Goal: Submit feedback/report problem

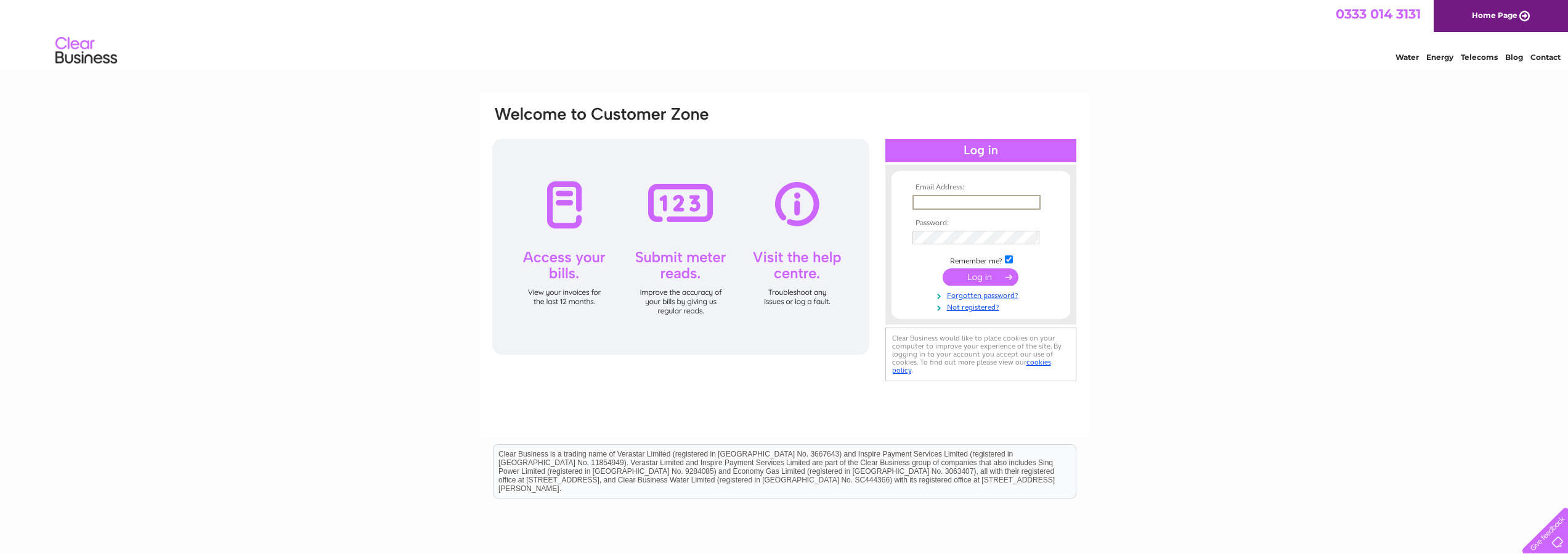
click at [952, 199] on input "text" at bounding box center [977, 202] width 128 height 15
click at [957, 203] on input "colourwoexnewquay@gmail.com" at bounding box center [977, 202] width 128 height 15
click at [955, 201] on input "colourwoexnewquay@gmail.com" at bounding box center [977, 202] width 128 height 15
type input "colourworxnewquay@gmail.com"
click at [943, 268] on input "submit" at bounding box center [980, 276] width 76 height 17
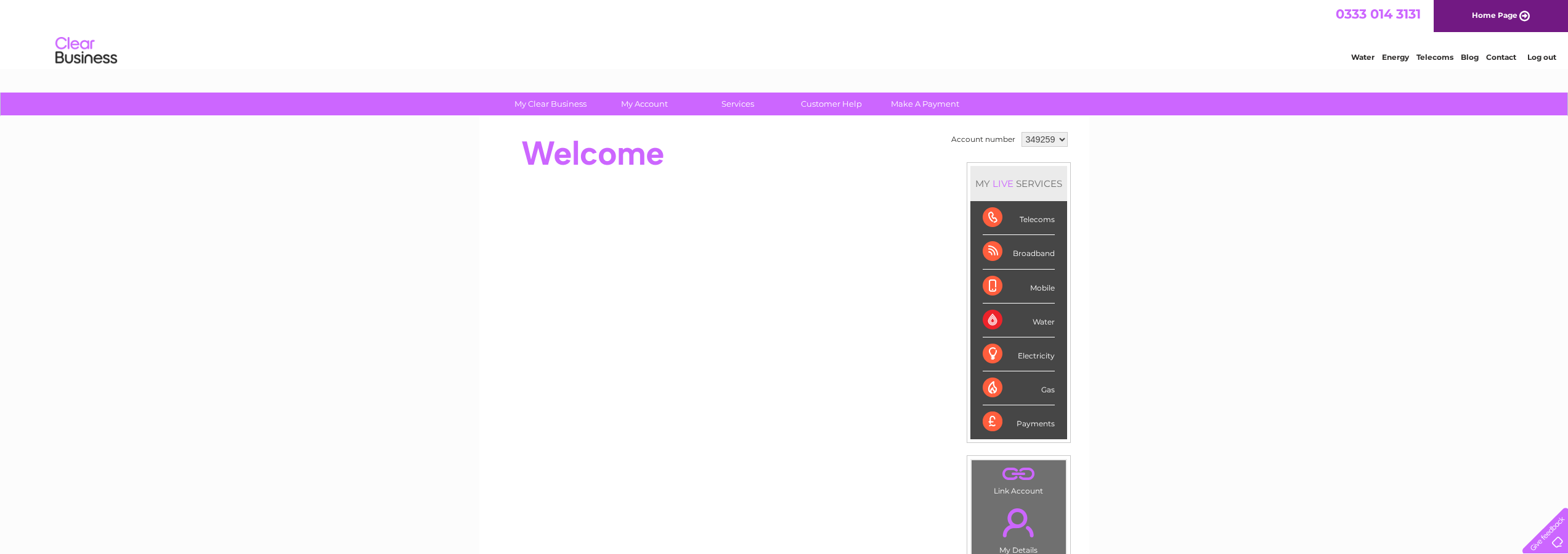
click at [991, 213] on div "Telecoms" at bounding box center [1019, 217] width 72 height 34
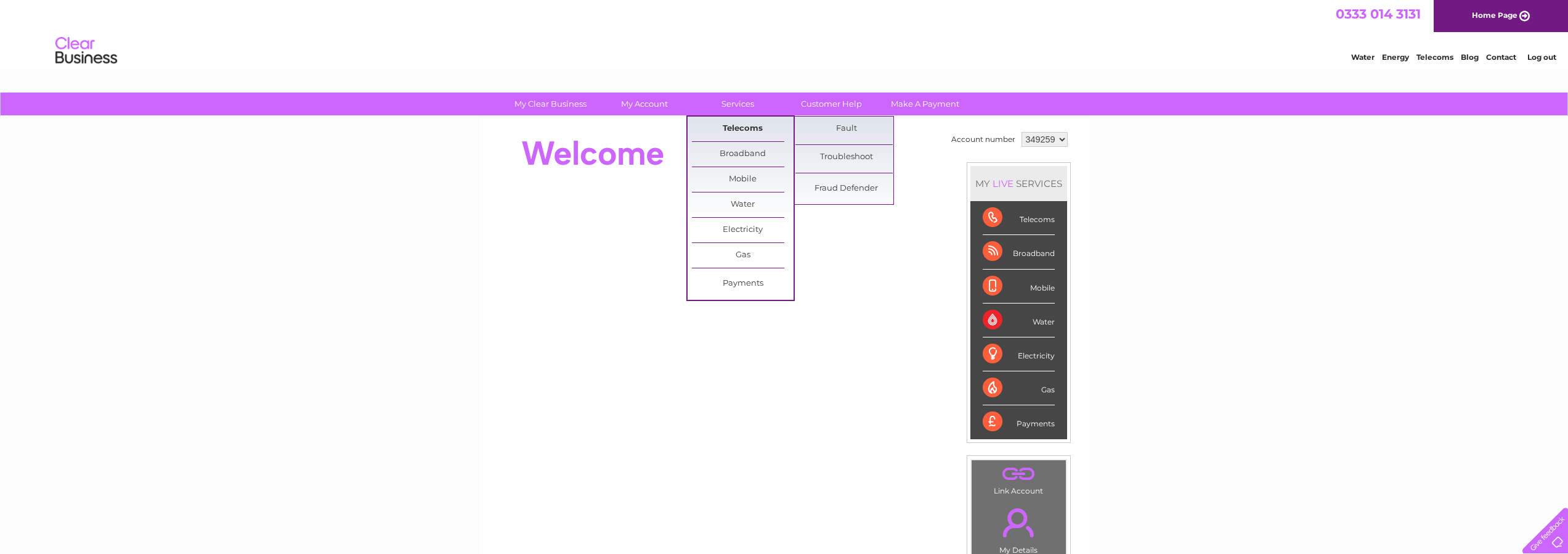
click at [745, 130] on link "Telecoms" at bounding box center [743, 128] width 102 height 25
click at [847, 129] on link "Fault" at bounding box center [846, 128] width 102 height 25
click at [851, 126] on link "Fault" at bounding box center [846, 128] width 102 height 25
click at [880, 135] on link "Fault" at bounding box center [846, 128] width 102 height 25
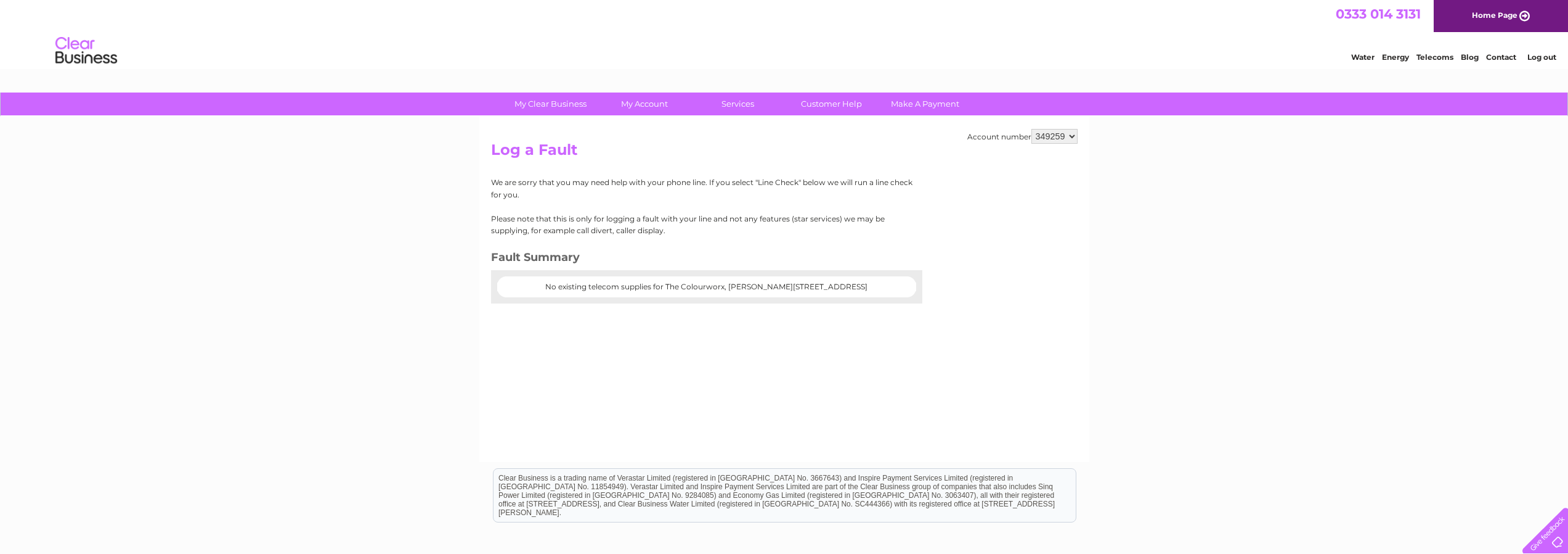
click at [662, 379] on div "Account number 349259 Log a Fault We are sorry that you may need help with your…" at bounding box center [784, 289] width 610 height 346
click at [644, 376] on div "Account number 349259 Log a Fault We are sorry that you may need help with your…" at bounding box center [784, 289] width 610 height 346
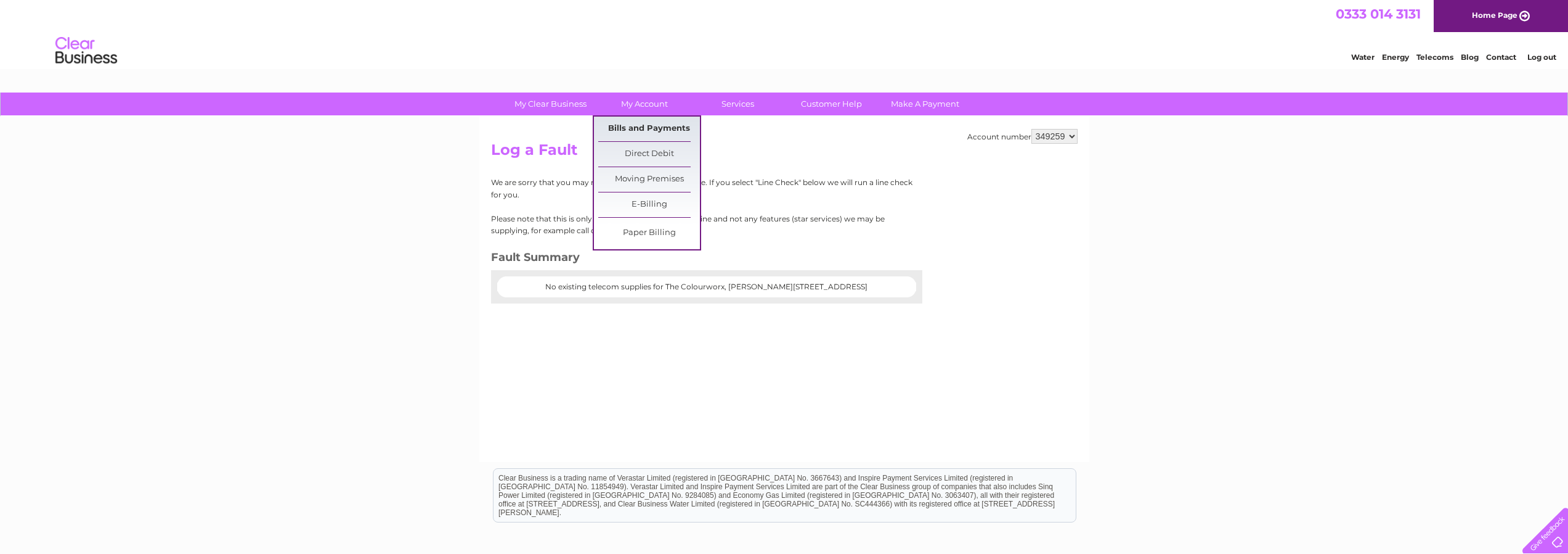
click at [658, 128] on link "Bills and Payments" at bounding box center [649, 128] width 102 height 25
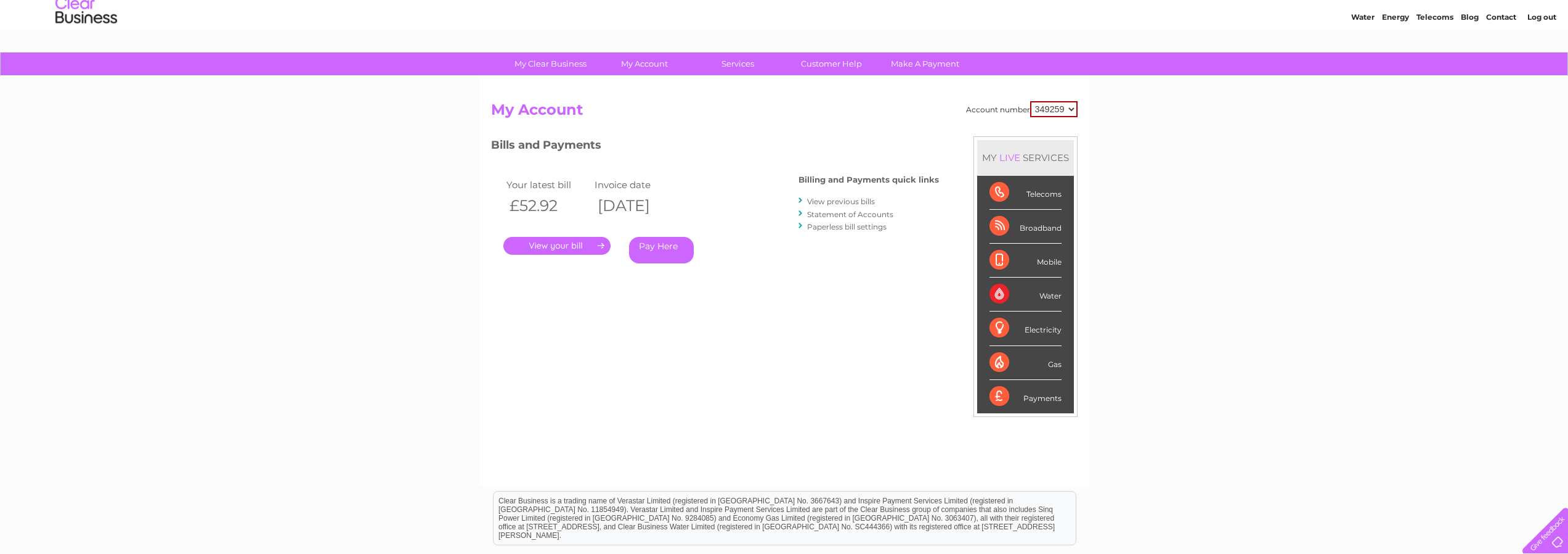
scroll to position [62, 0]
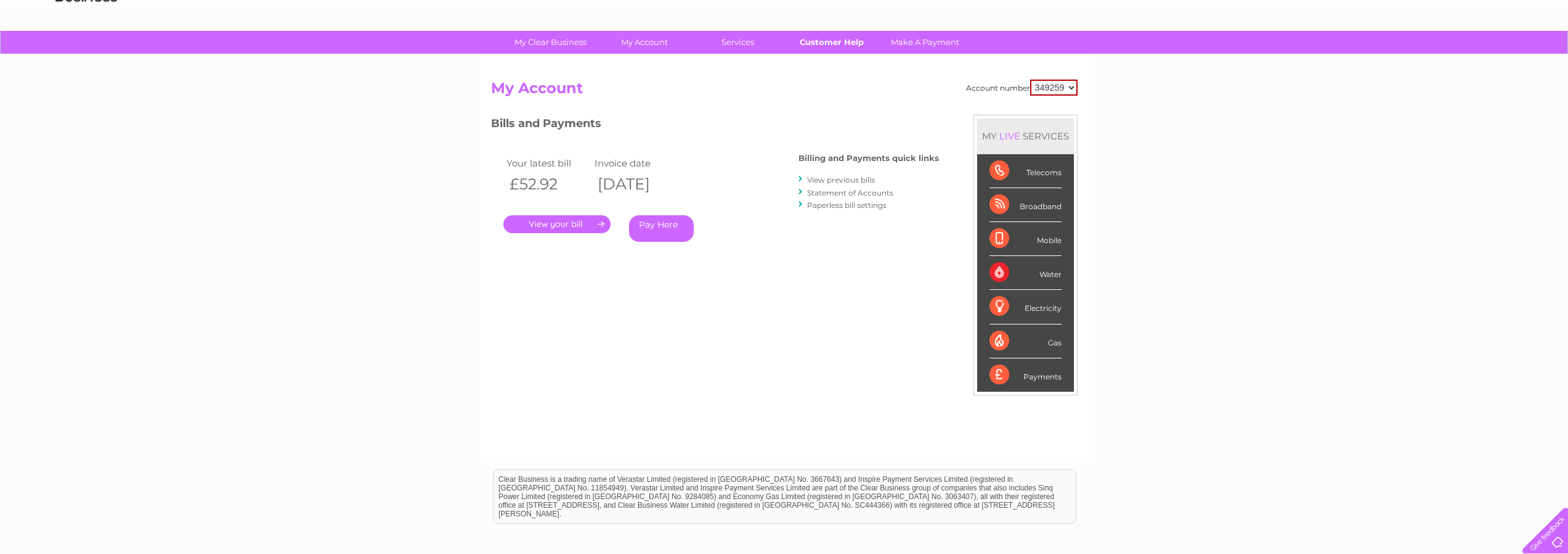
click at [829, 42] on link "Customer Help" at bounding box center [832, 43] width 102 height 23
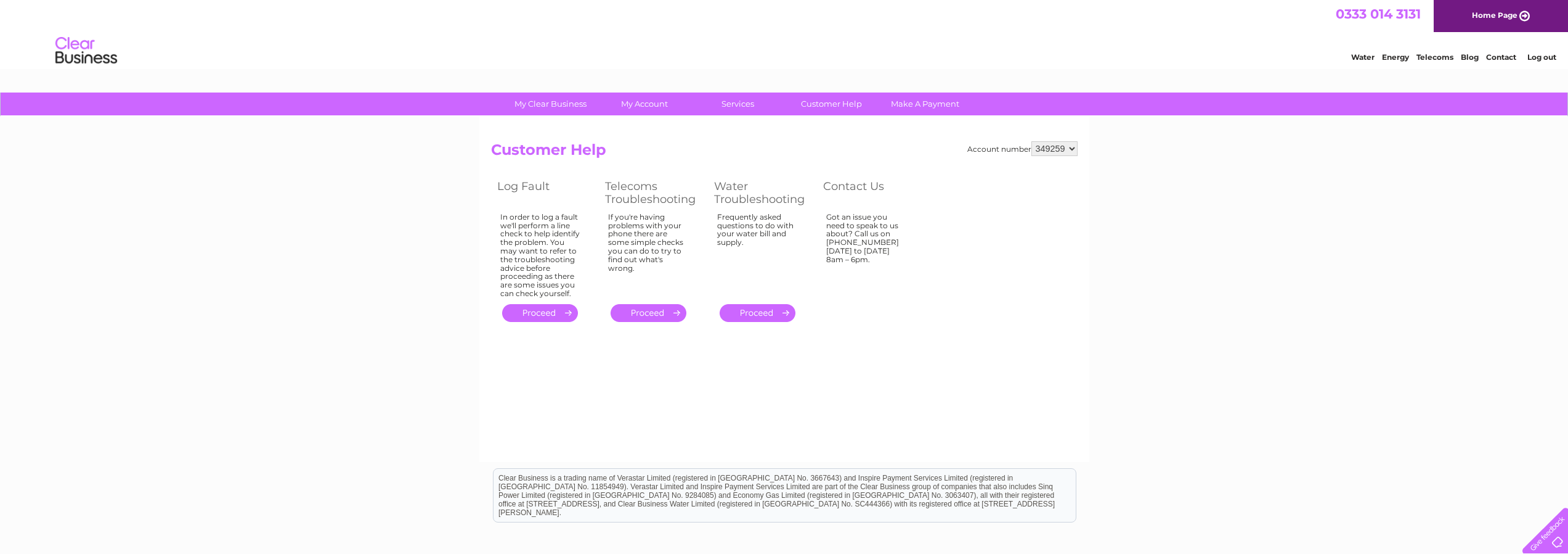
click at [1506, 55] on link "Contact" at bounding box center [1501, 57] width 30 height 10
